Goal: Task Accomplishment & Management: Use online tool/utility

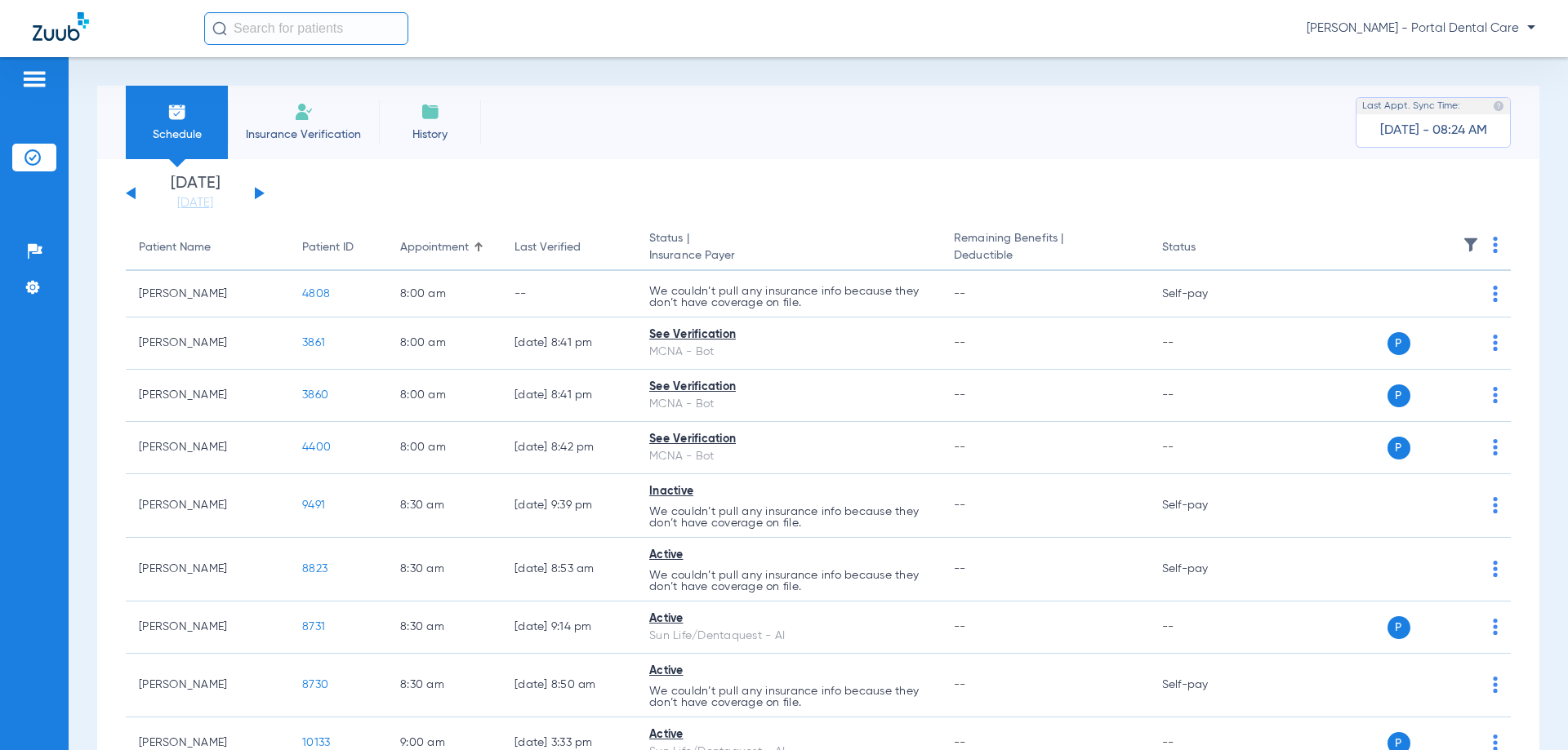
click at [258, 191] on button at bounding box center [260, 193] width 10 height 13
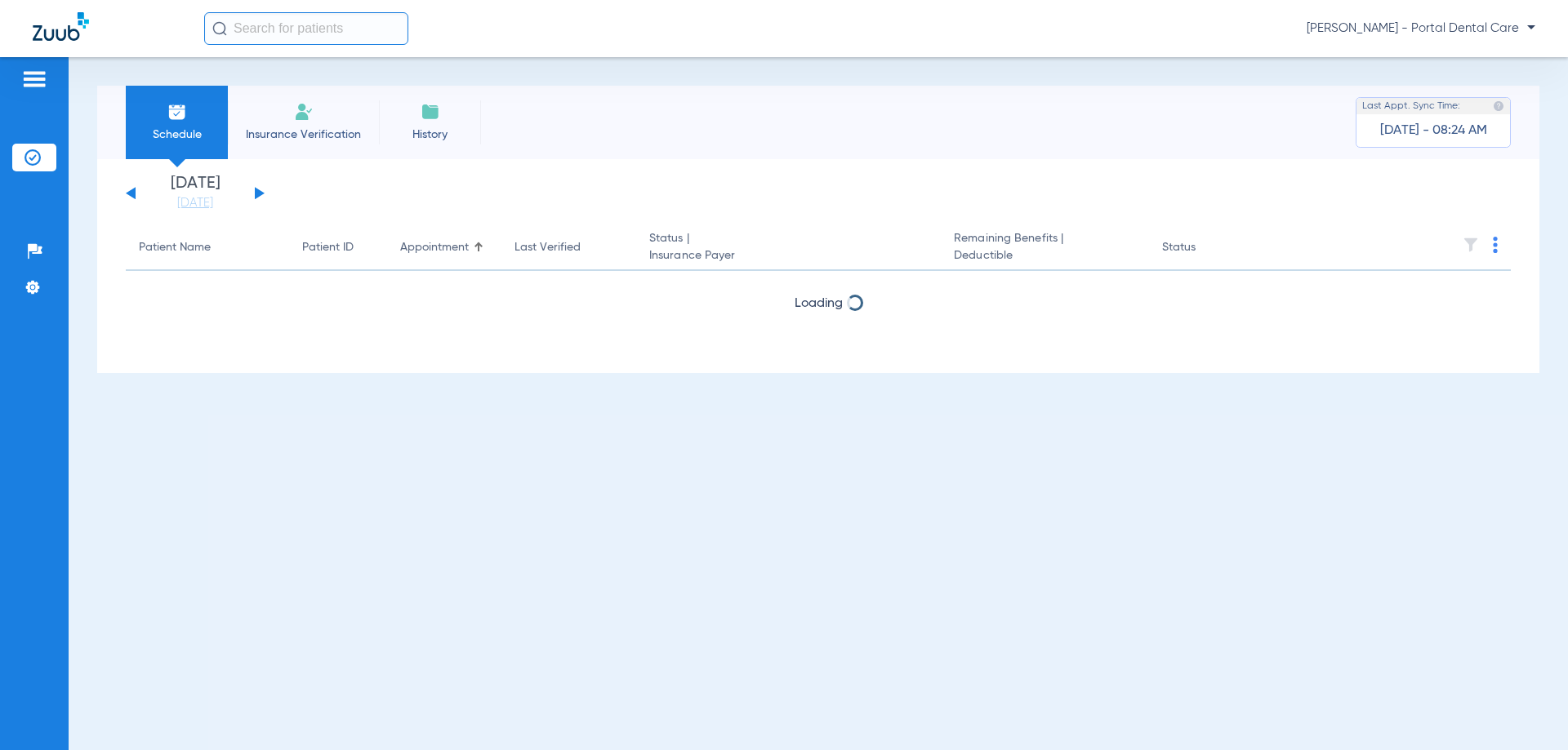
click at [257, 190] on button at bounding box center [260, 193] width 10 height 13
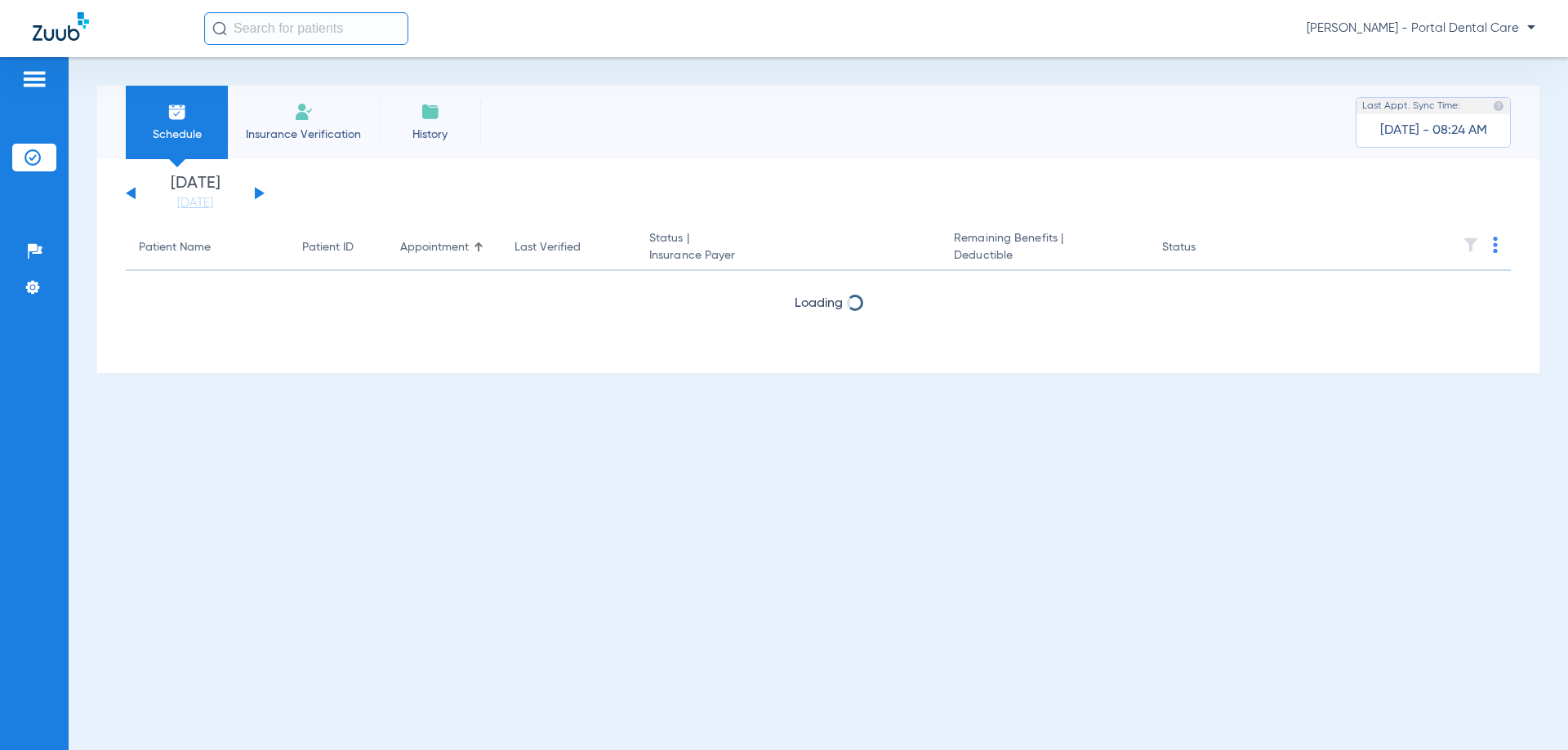
click at [257, 190] on button at bounding box center [260, 193] width 10 height 13
click at [129, 195] on div "[DATE] [DATE] [DATE] [DATE] [DATE] [DATE] [DATE] [DATE] [DATE] [DATE] [DATE] [D…" at bounding box center [195, 193] width 139 height 36
click at [132, 195] on button at bounding box center [131, 193] width 10 height 13
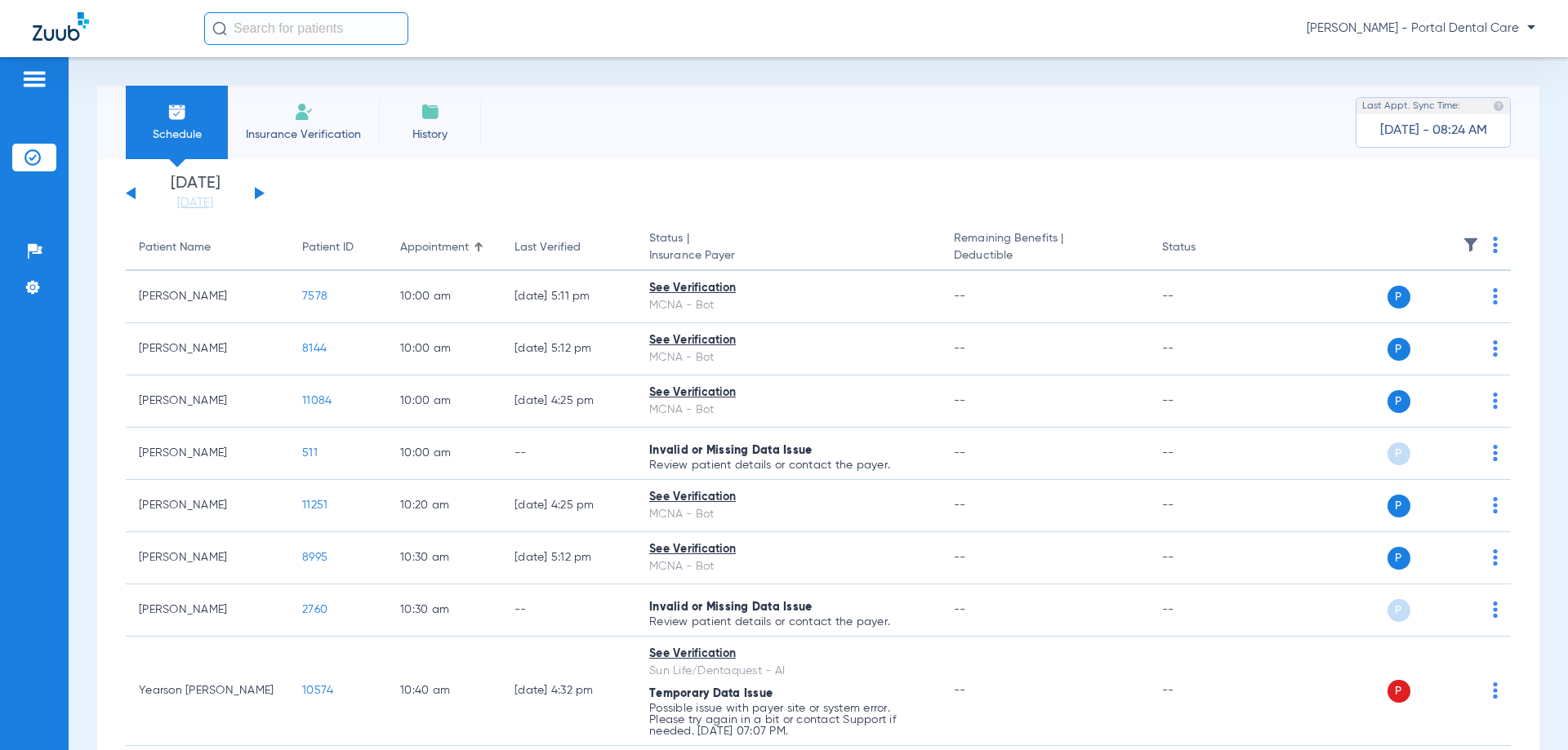
click at [1492, 245] on img at bounding box center [1495, 244] width 5 height 16
click at [1408, 307] on span "Verify All" at bounding box center [1422, 309] width 98 height 12
